Goal: Task Accomplishment & Management: Manage account settings

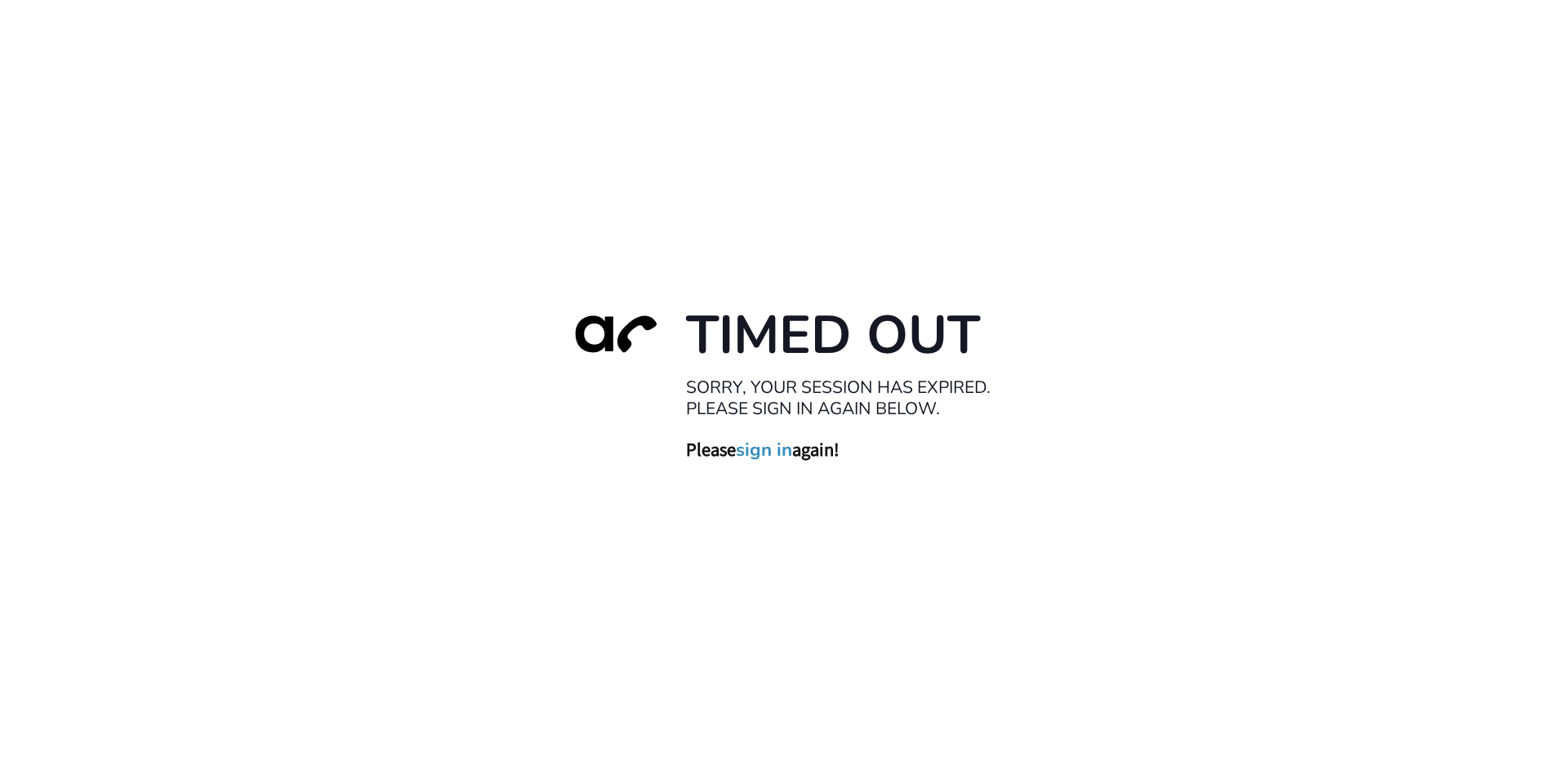
click at [758, 456] on link "sign in" at bounding box center [764, 449] width 56 height 23
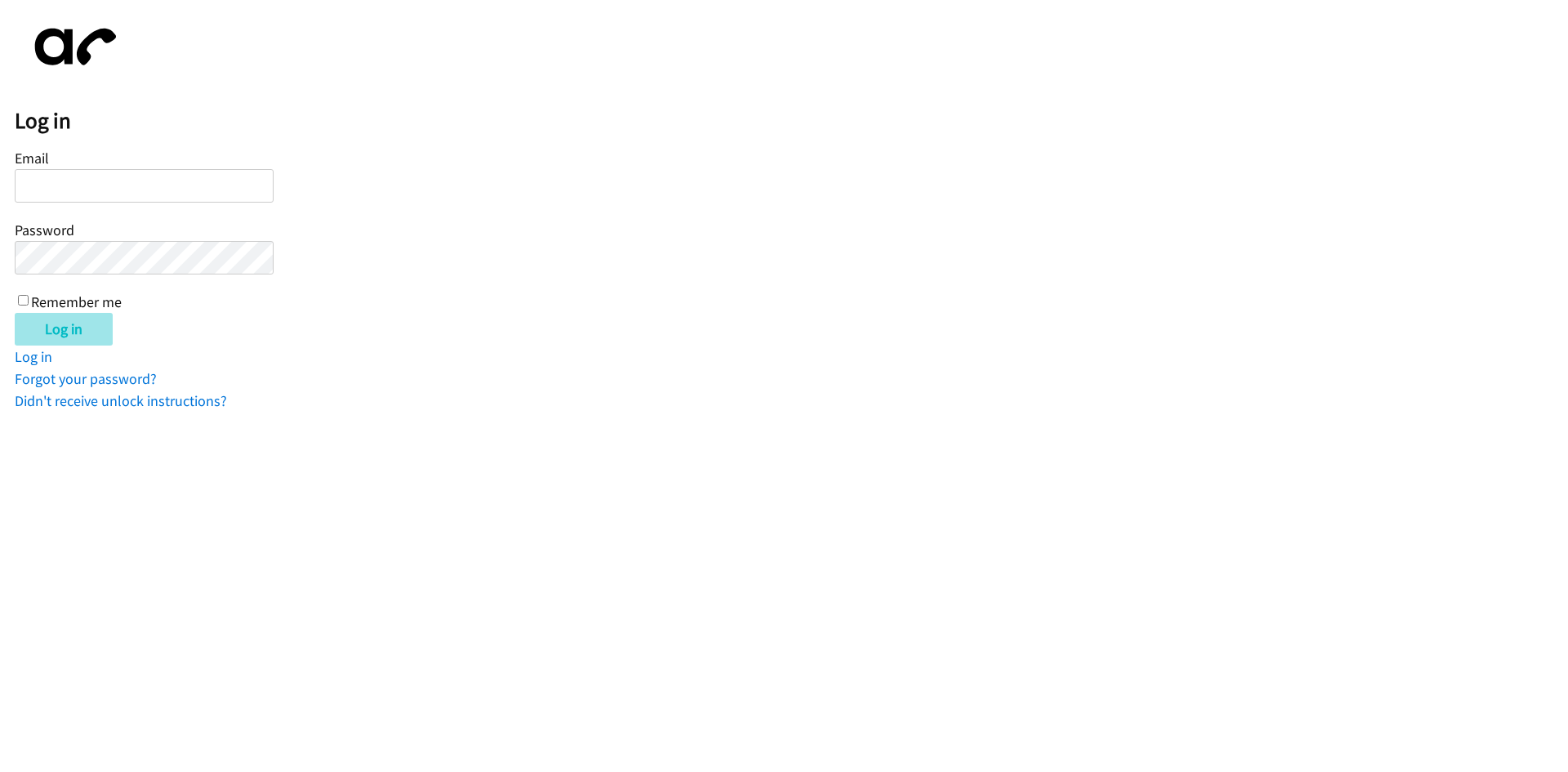
type input "tcarswell@lendingpoint.com"
click at [61, 337] on input "Log in" at bounding box center [63, 329] width 98 height 33
